Goal: Information Seeking & Learning: Learn about a topic

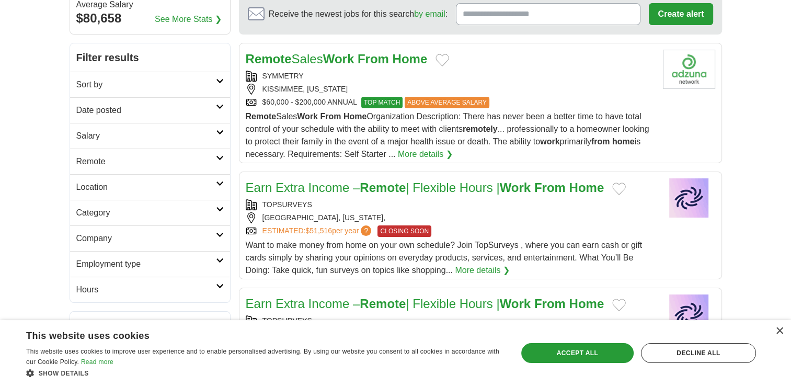
scroll to position [106, 0]
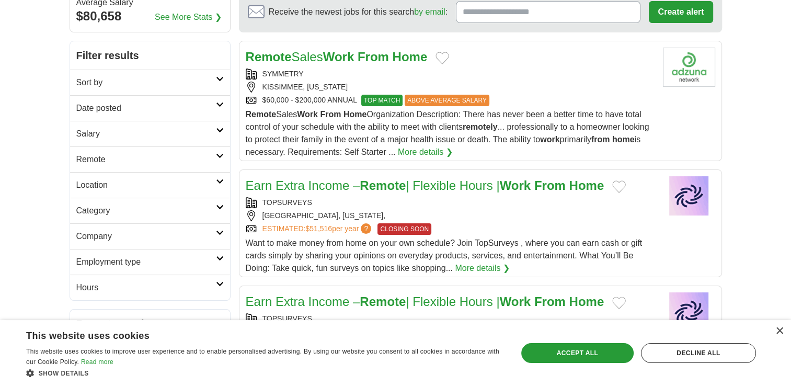
click at [214, 102] on h2 "Date posted" at bounding box center [146, 108] width 140 height 13
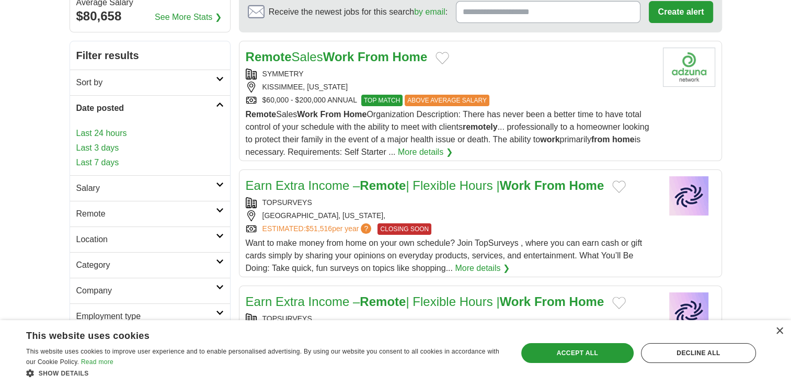
click at [113, 153] on link "Last 3 days" at bounding box center [149, 148] width 147 height 13
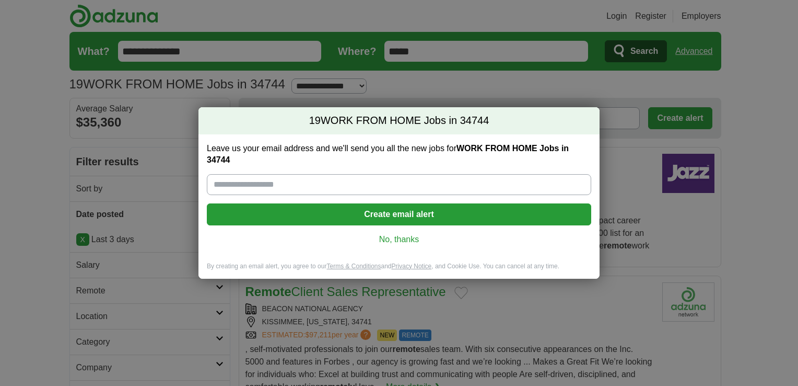
click at [391, 241] on link "No, thanks" at bounding box center [399, 239] width 368 height 11
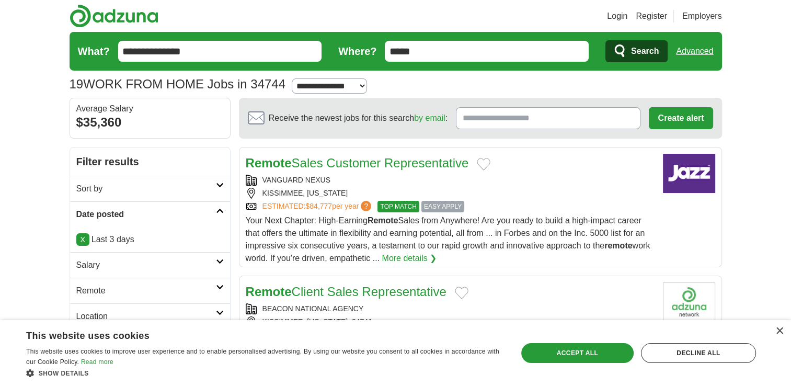
click at [433, 168] on link "Remote Sales Customer Representative" at bounding box center [357, 163] width 223 height 14
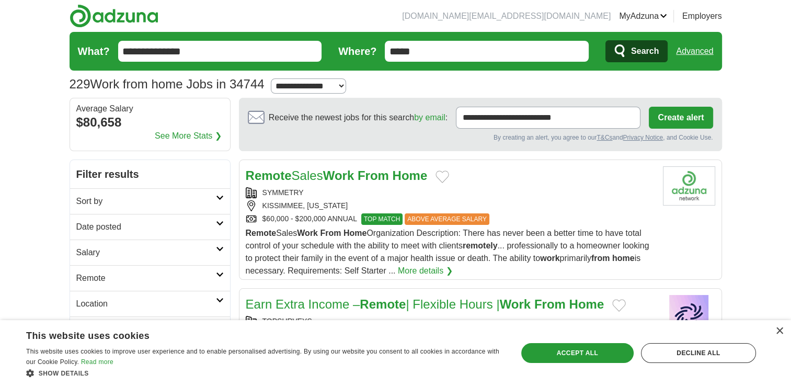
click at [226, 219] on link "Date posted" at bounding box center [150, 227] width 160 height 26
click at [132, 271] on link "Last 3 days" at bounding box center [149, 266] width 147 height 13
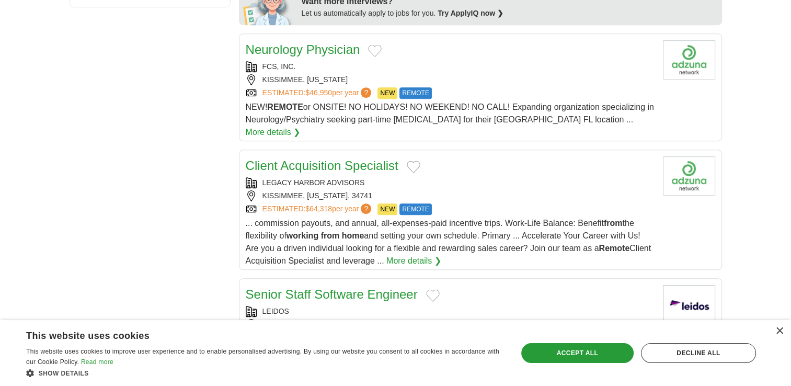
scroll to position [554, 0]
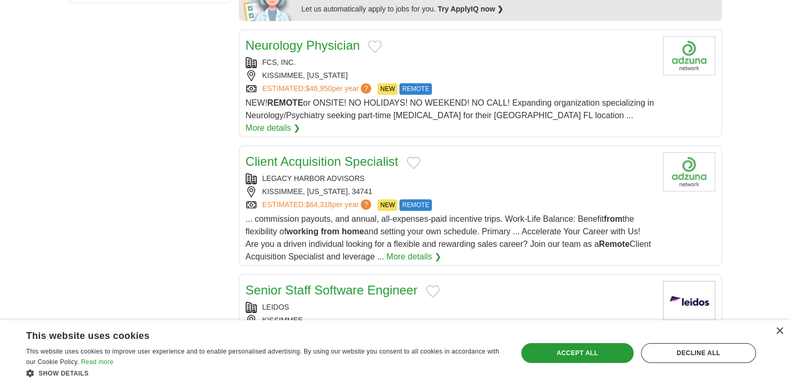
click at [410, 156] on button "Add to favorite jobs" at bounding box center [414, 162] width 14 height 13
click at [779, 332] on div "×" at bounding box center [779, 331] width 8 height 8
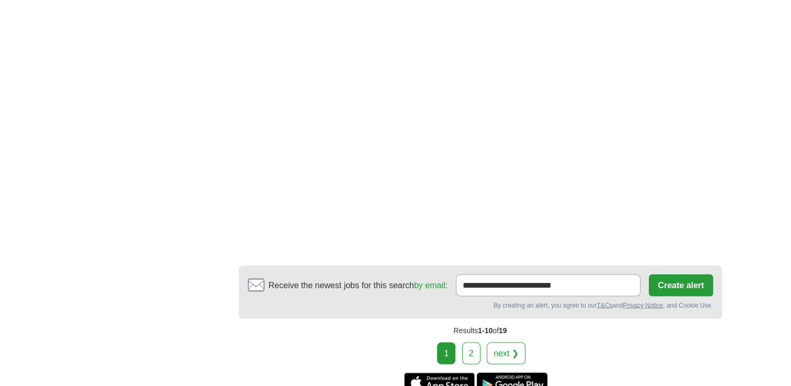
scroll to position [1878, 0]
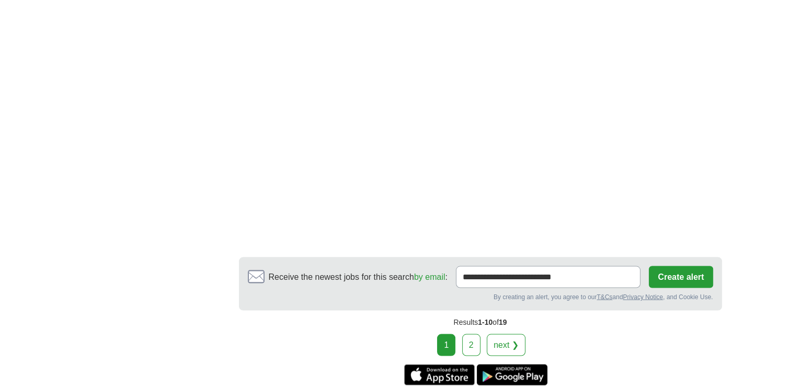
click at [473, 333] on link "2" at bounding box center [471, 344] width 18 height 22
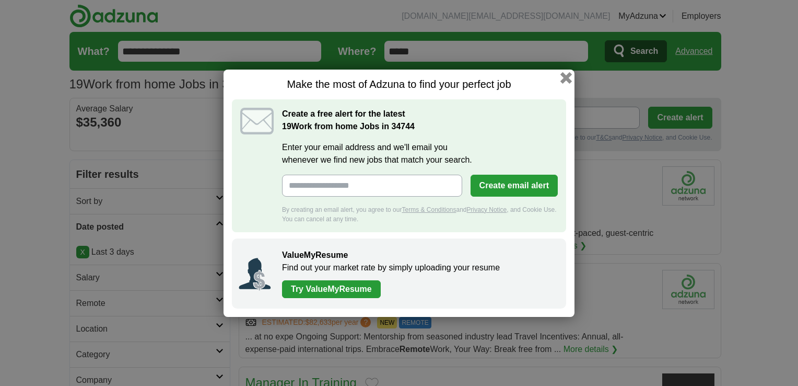
click at [568, 79] on button "button" at bounding box center [566, 77] width 11 height 11
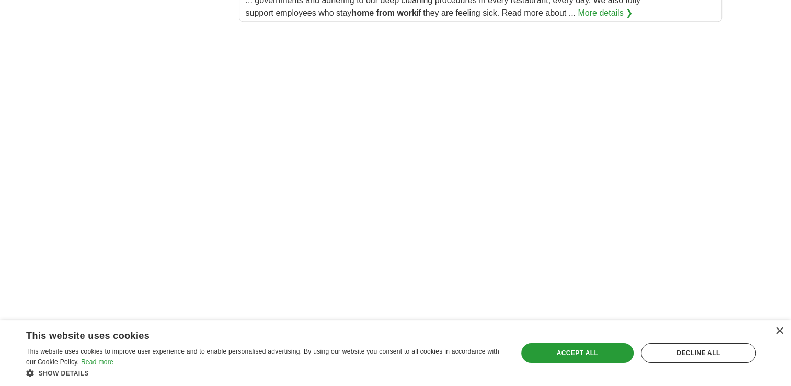
scroll to position [1217, 0]
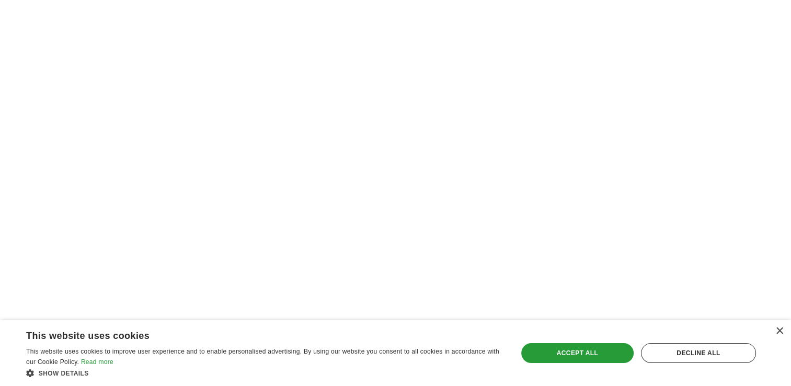
drag, startPoint x: 785, startPoint y: 277, endPoint x: 794, endPoint y: 245, distance: 33.2
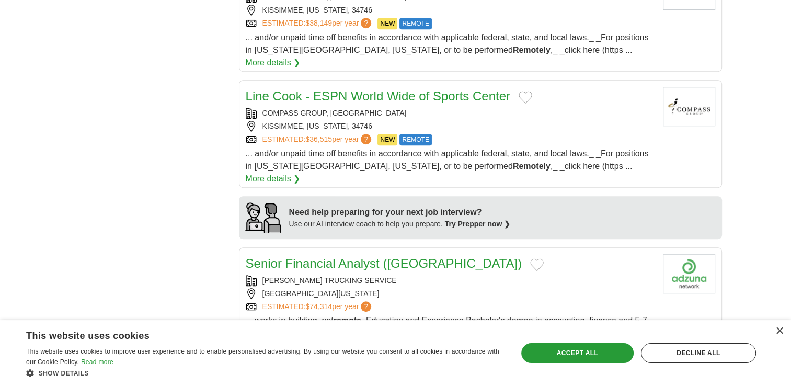
scroll to position [0, 0]
